Goal: Transaction & Acquisition: Purchase product/service

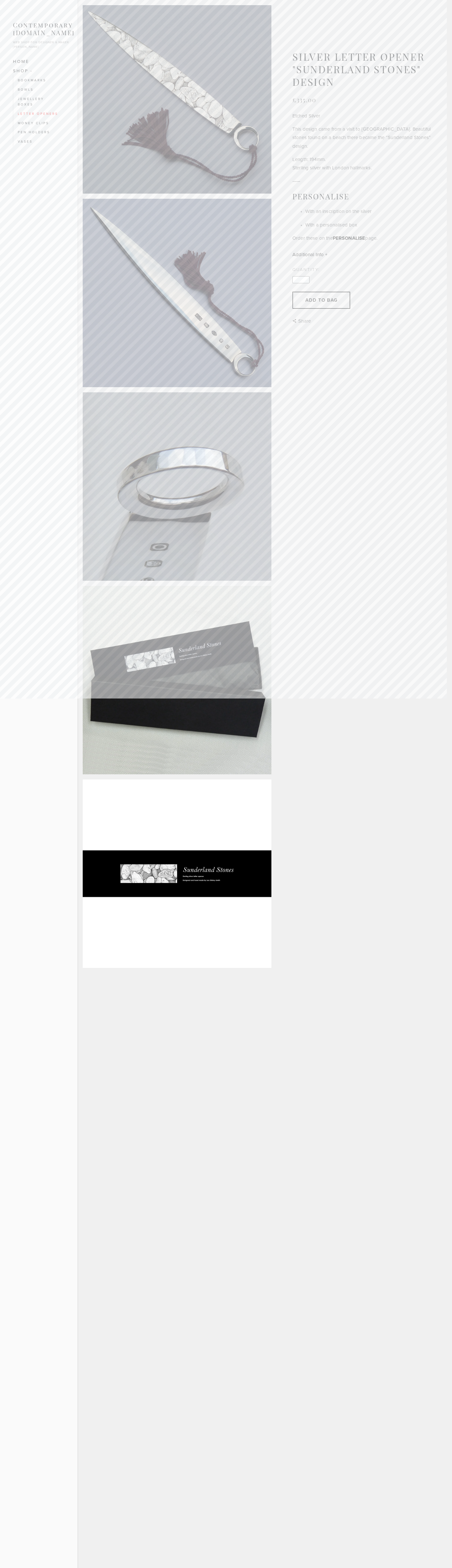
click at [292, 201] on h2 "Personalise" at bounding box center [361, 196] width 138 height 9
click at [305, 215] on p "With an inscription on the silver" at bounding box center [368, 211] width 125 height 9
click at [305, 229] on p "With a personalised box" at bounding box center [368, 225] width 125 height 9
click at [226, 387] on article at bounding box center [177, 293] width 189 height 189
click at [0, 0] on li ""Brown Trout"" at bounding box center [0, 0] width 0 height 0
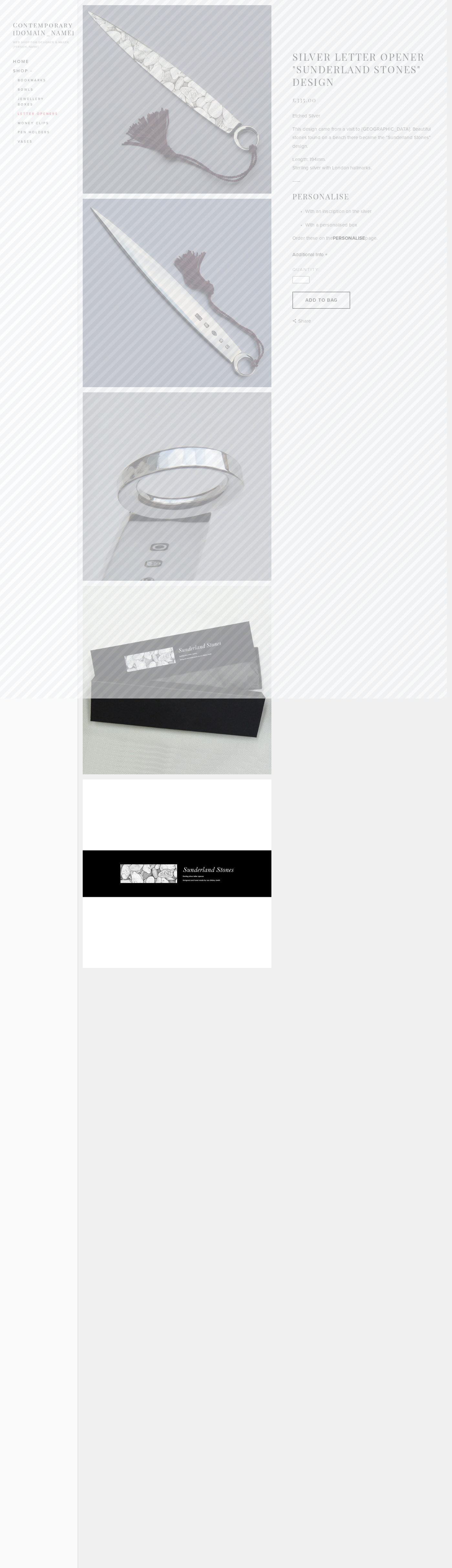
click at [438, 1137] on html "0 items £0 Home "Bee & Flower" "Brown Trout" "Cock Pheasant" "Curl" "Fly Fishin…" at bounding box center [226, 784] width 452 height 1568
click at [22, 1567] on html "0 items £0 Home "Bee & Flower" "Brown Trout" "Cock Pheasant" "Curl" "Fly Fishin…" at bounding box center [226, 784] width 452 height 1568
click at [23, 1483] on html "0 items £0 Home "Bee & Flower" "Brown Trout" "Cock Pheasant" "Curl" "Fly Fishin…" at bounding box center [226, 784] width 452 height 1568
click at [305, 215] on p "With an inscription on the silver" at bounding box center [368, 211] width 125 height 9
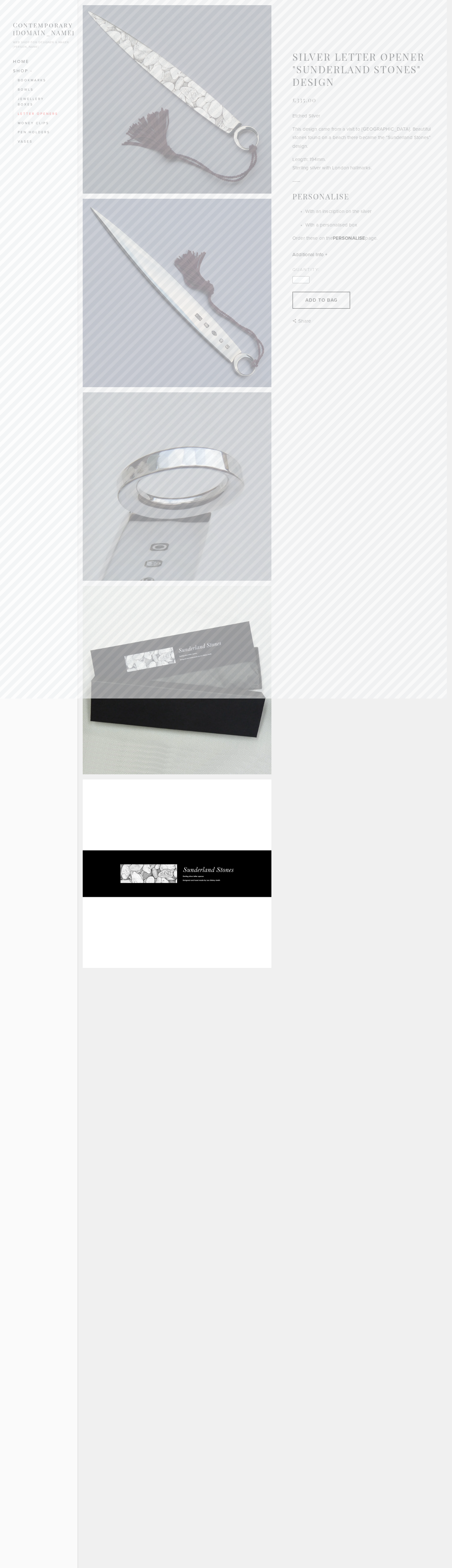
click at [305, 229] on p "With a personalised box" at bounding box center [368, 225] width 125 height 9
click at [226, 194] on article at bounding box center [177, 99] width 189 height 189
